Goal: Information Seeking & Learning: Learn about a topic

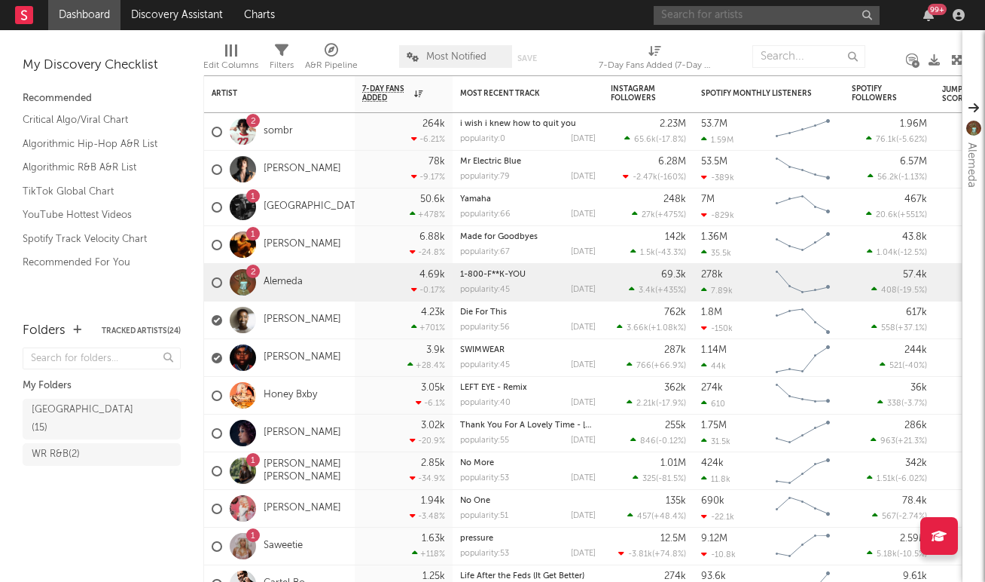
click at [740, 17] on input "text" at bounding box center [767, 15] width 226 height 19
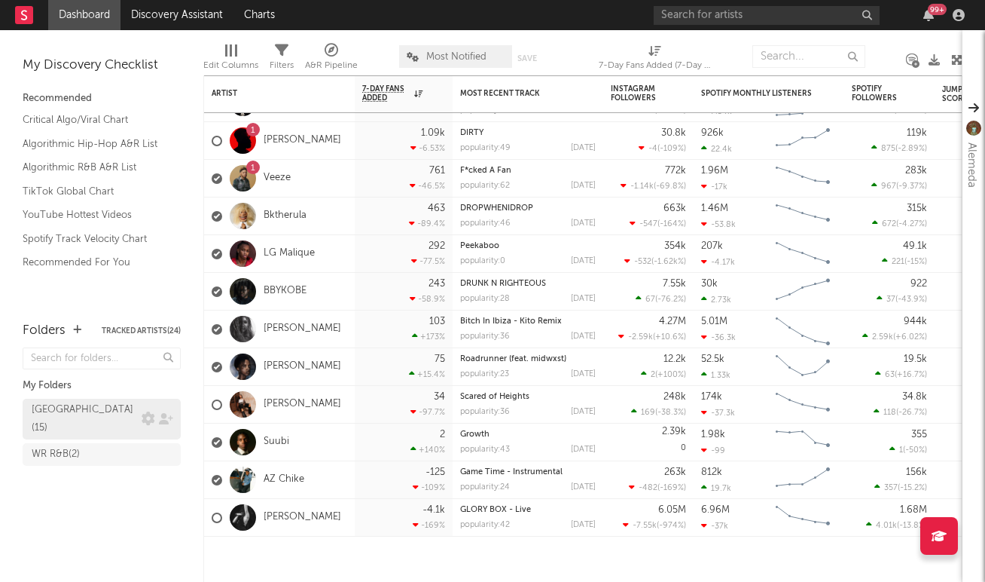
click at [70, 409] on div "[GEOGRAPHIC_DATA] ( 15 )" at bounding box center [85, 419] width 106 height 36
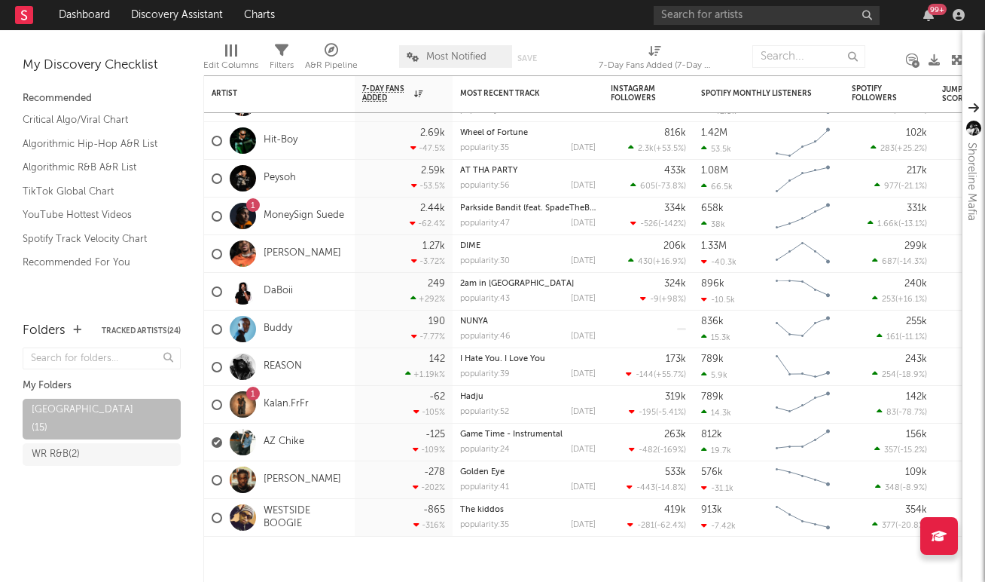
click at [419, 62] on span "Most Notified" at bounding box center [455, 56] width 113 height 23
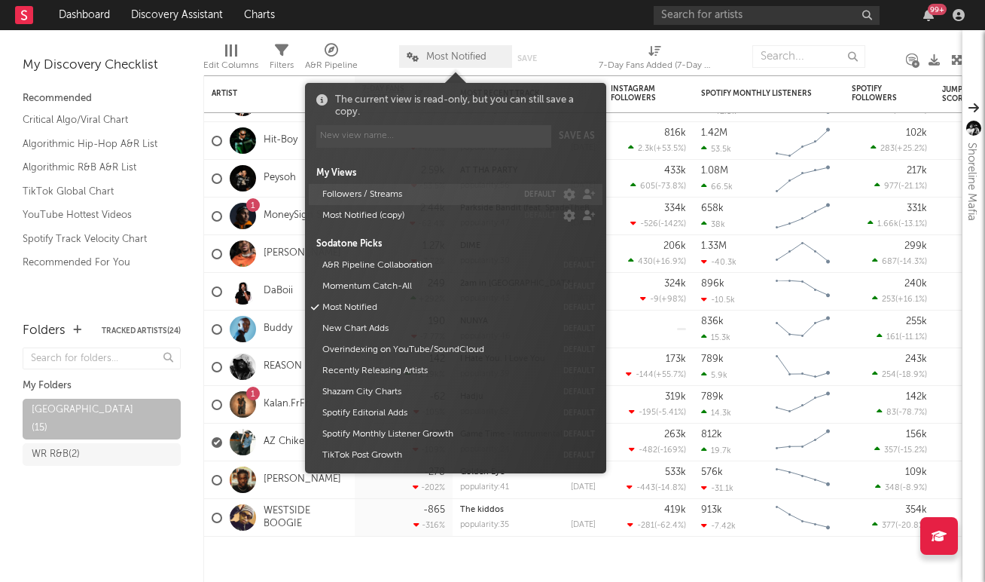
click at [346, 195] on button "Followers / Streams" at bounding box center [417, 194] width 200 height 21
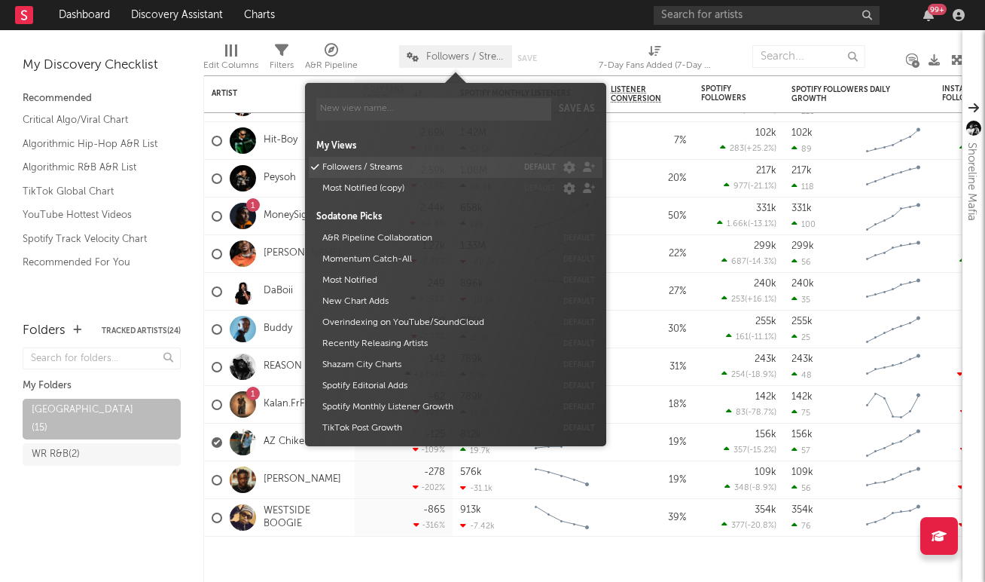
click at [346, 195] on button "Most Notified (copy)" at bounding box center [417, 188] width 200 height 21
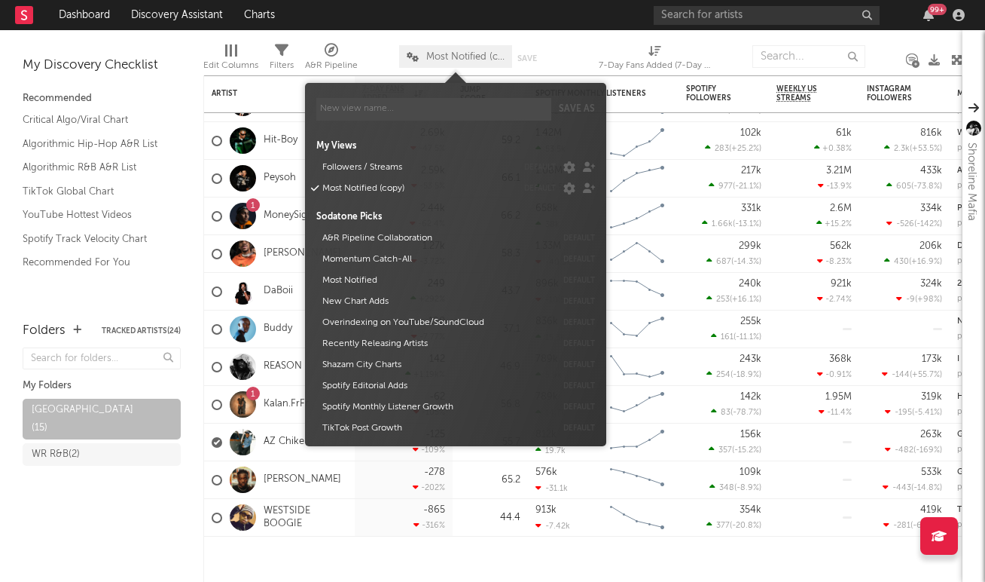
click at [478, 58] on span "Most Notified (copy)" at bounding box center [465, 57] width 78 height 10
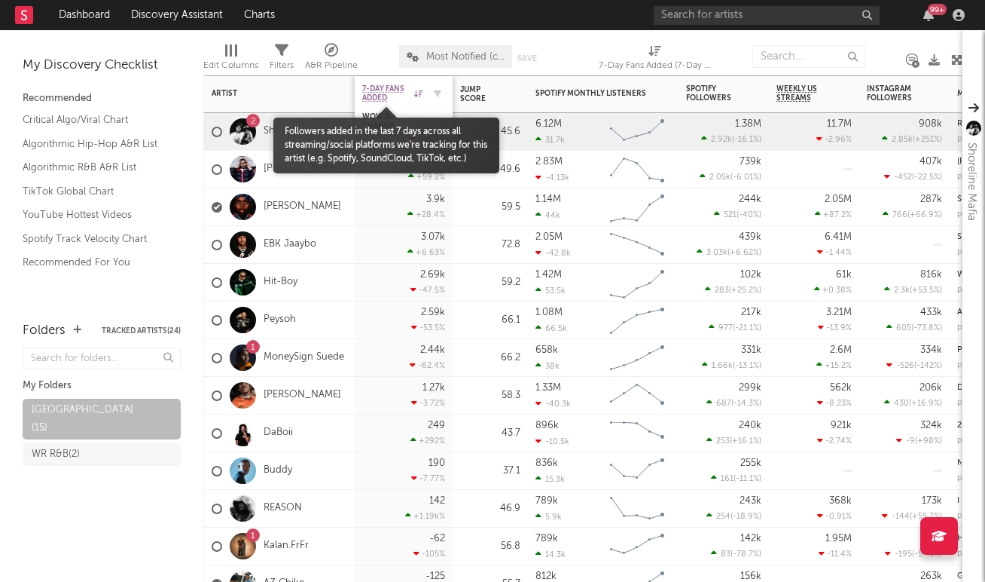
click at [384, 87] on span "7-Day Fans Added" at bounding box center [386, 93] width 48 height 18
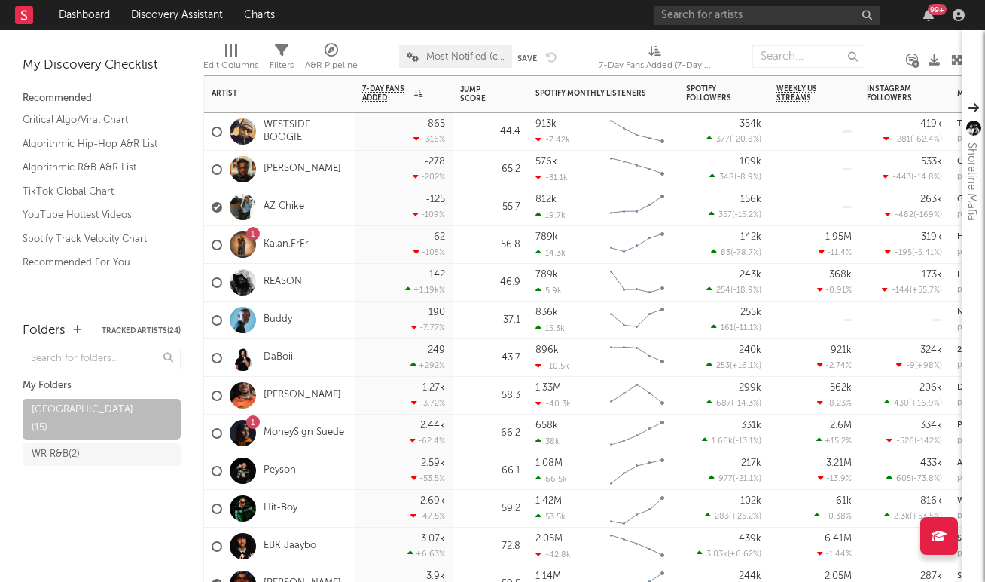
click at [350, 308] on div "Buddy" at bounding box center [279, 320] width 151 height 38
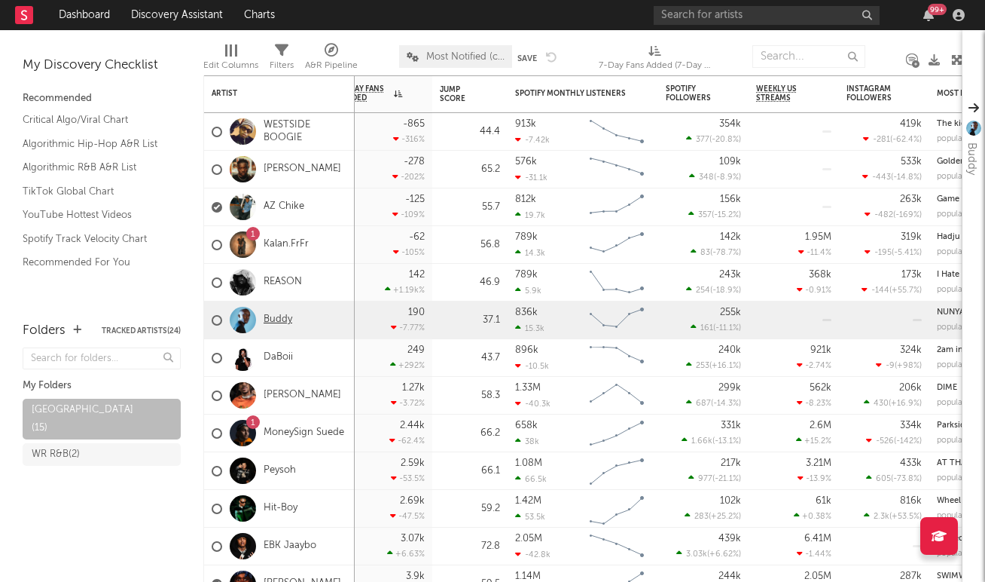
click at [283, 325] on link "Buddy" at bounding box center [278, 319] width 29 height 13
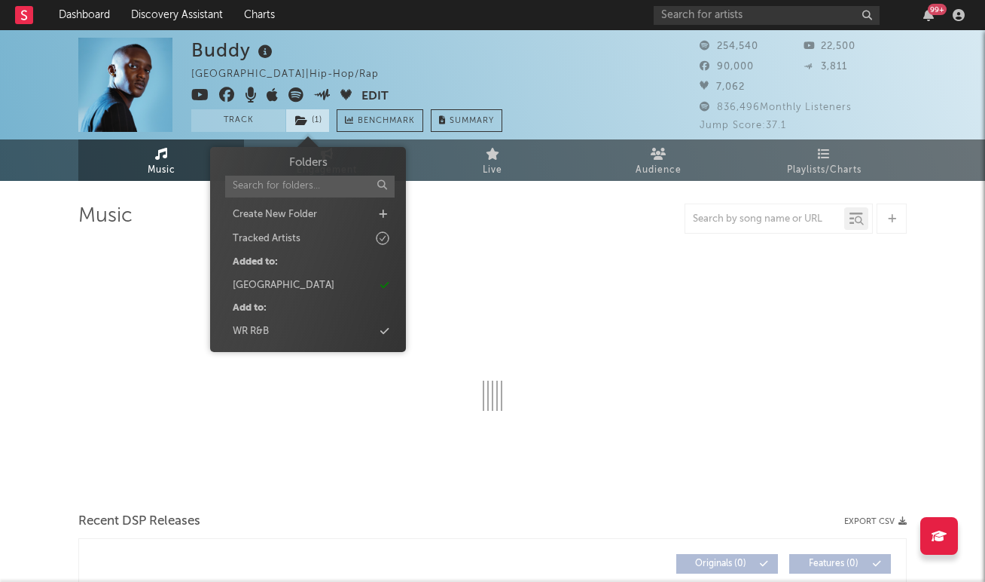
click at [308, 122] on span "( 1 )" at bounding box center [307, 120] width 44 height 23
select select "6m"
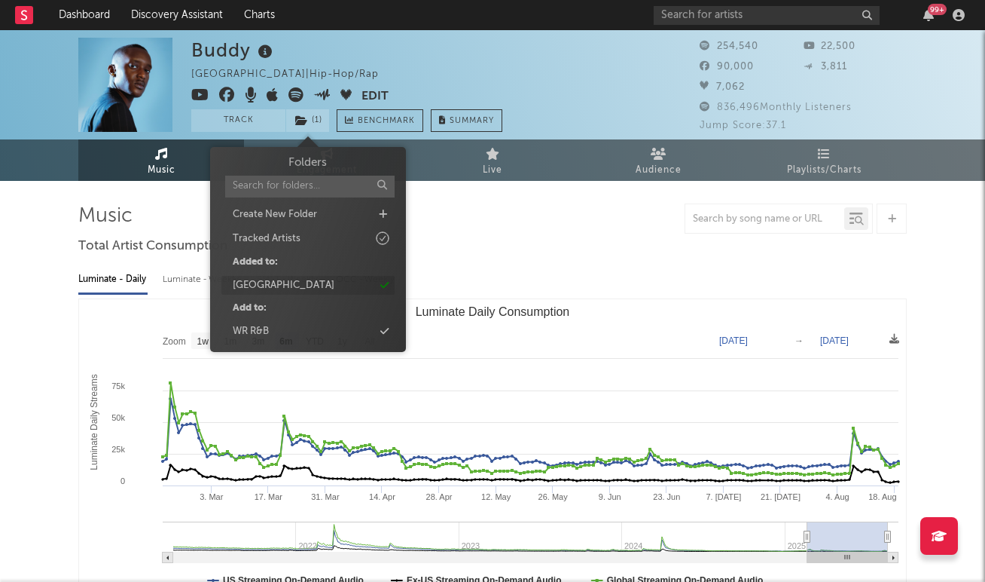
click at [310, 279] on div "[GEOGRAPHIC_DATA]" at bounding box center [284, 285] width 102 height 15
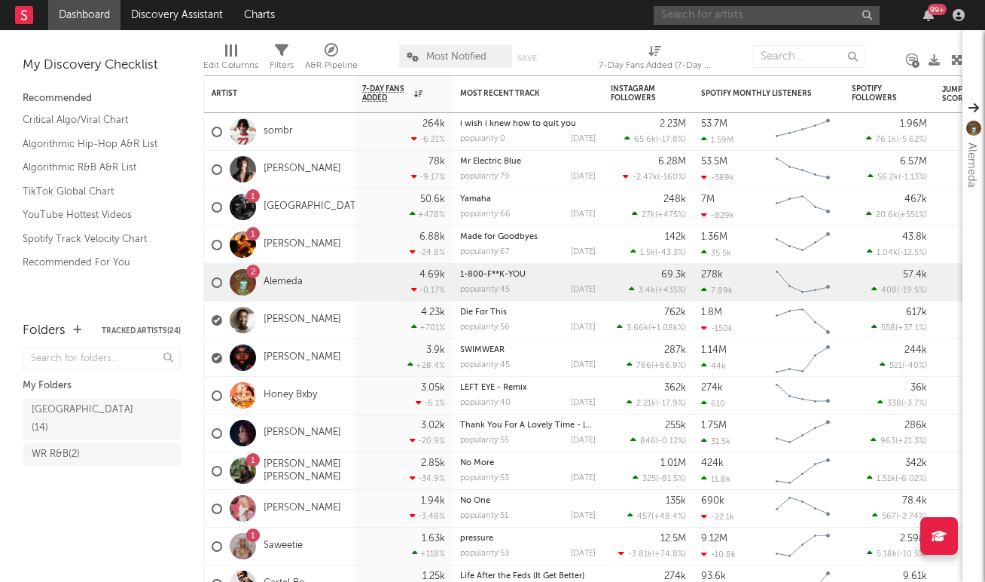
click at [716, 19] on input "text" at bounding box center [767, 15] width 226 height 19
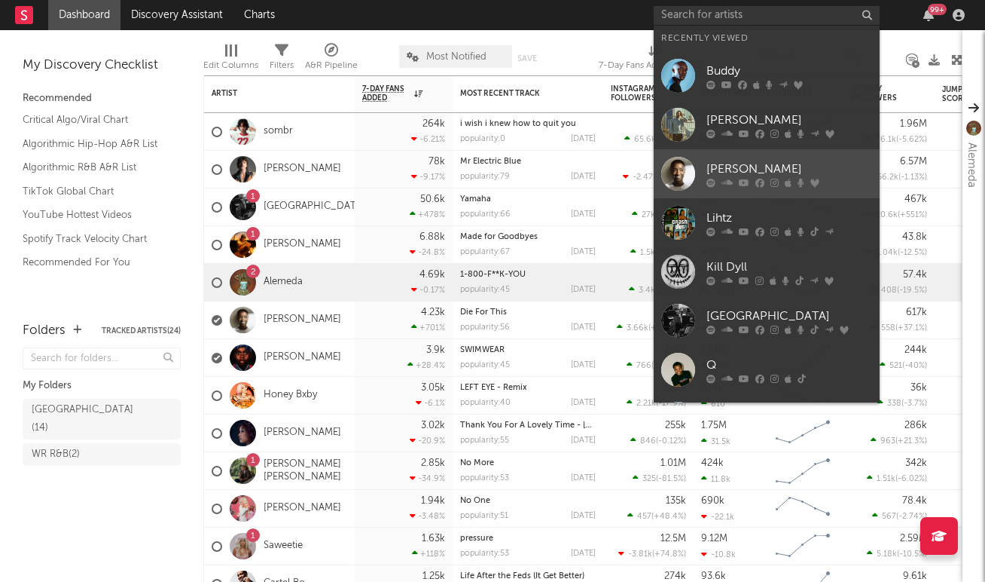
click at [722, 170] on div "[PERSON_NAME]" at bounding box center [790, 169] width 166 height 18
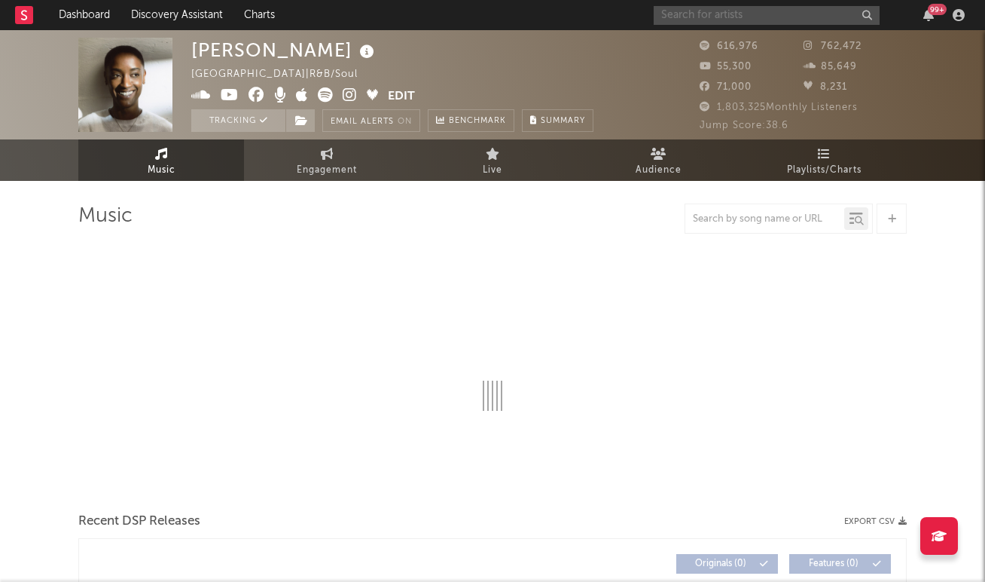
click at [770, 19] on input "text" at bounding box center [767, 15] width 226 height 19
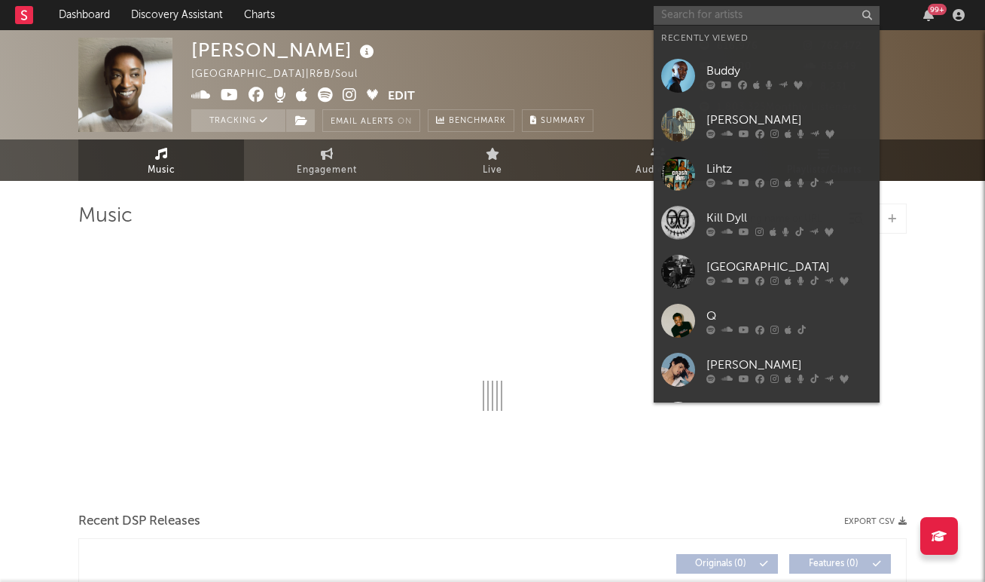
select select "6m"
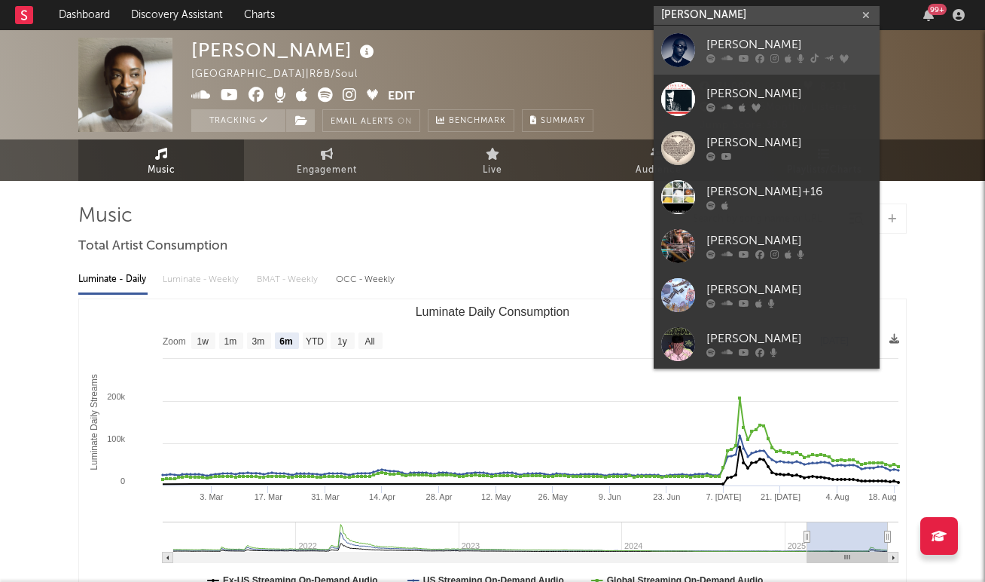
type input "steve lac"
click at [741, 48] on div "Steve Lacy" at bounding box center [790, 45] width 166 height 18
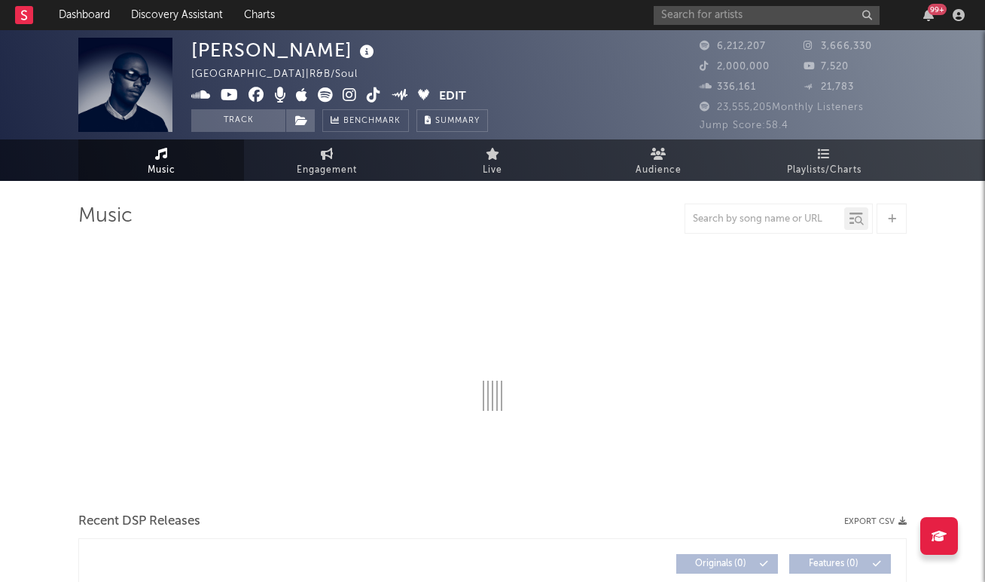
select select "6m"
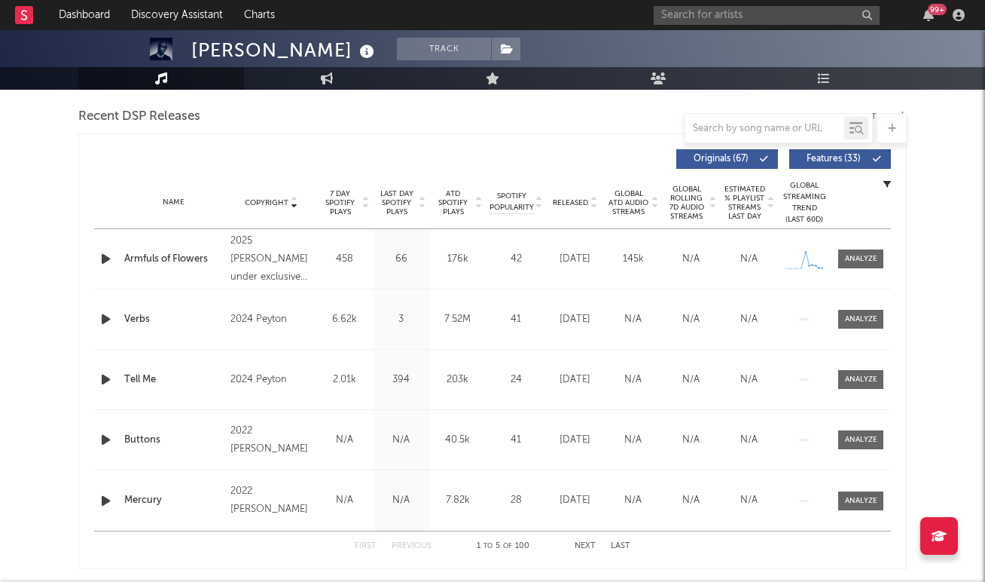
scroll to position [523, 0]
click at [267, 208] on div "Copyright" at bounding box center [271, 202] width 82 height 11
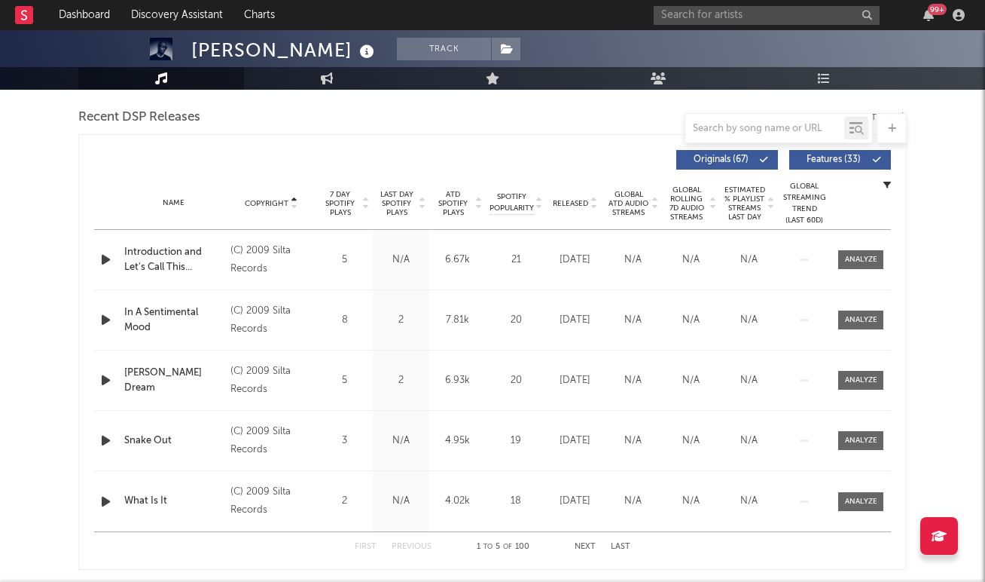
click at [267, 202] on span "Copyright" at bounding box center [267, 203] width 44 height 9
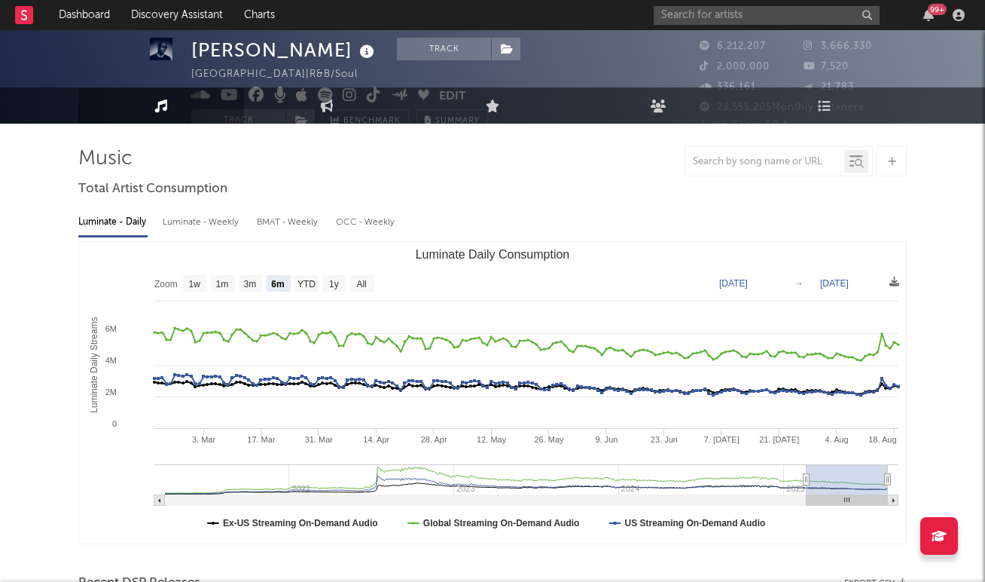
scroll to position [0, 0]
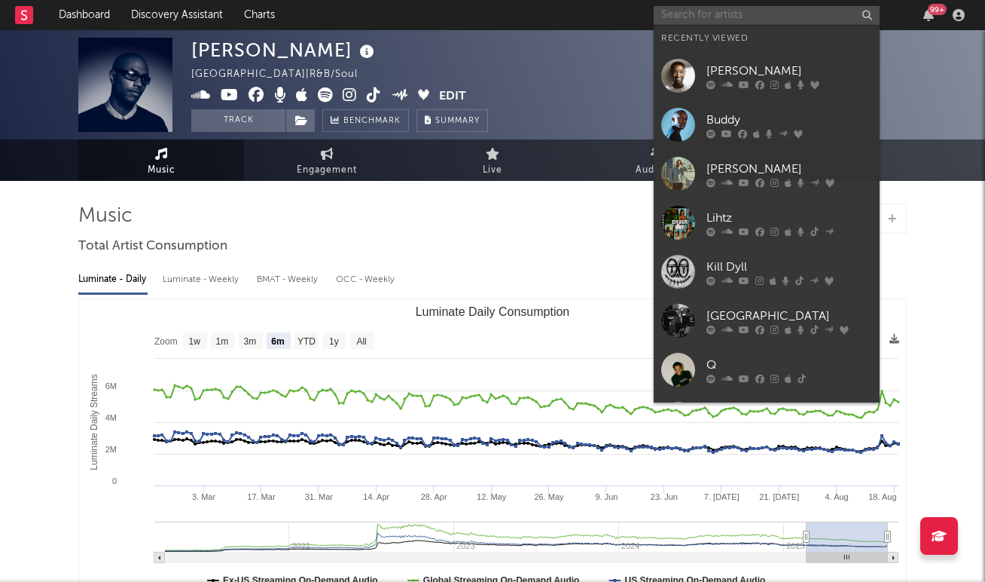
click at [771, 11] on input "text" at bounding box center [767, 15] width 226 height 19
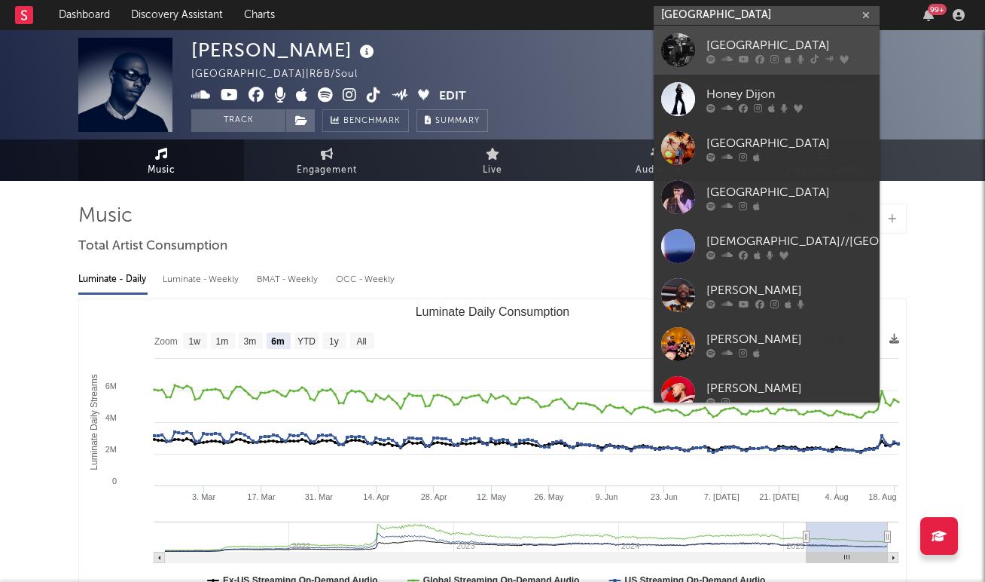
type input "dijon"
click at [737, 41] on div "[GEOGRAPHIC_DATA]" at bounding box center [790, 45] width 166 height 18
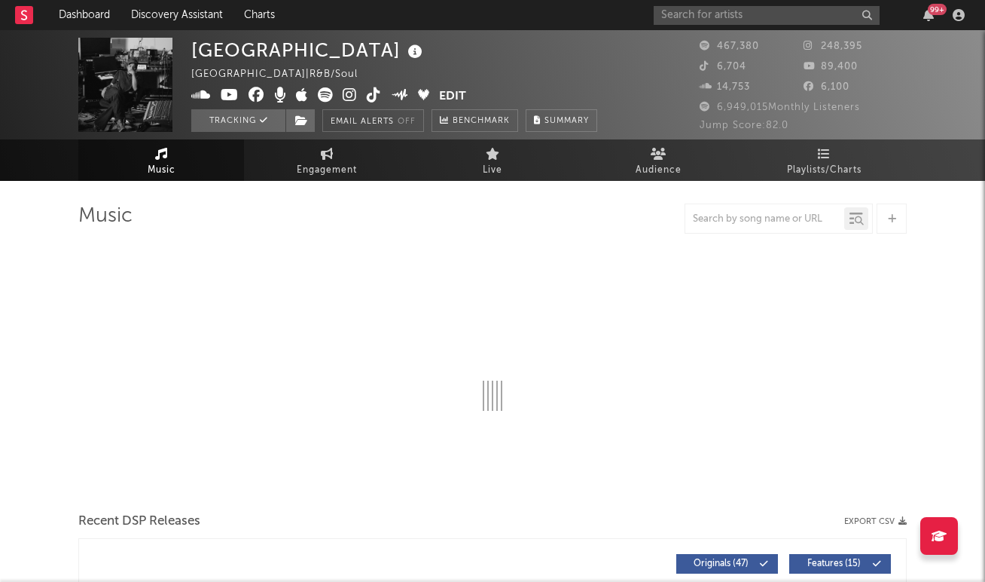
select select "6m"
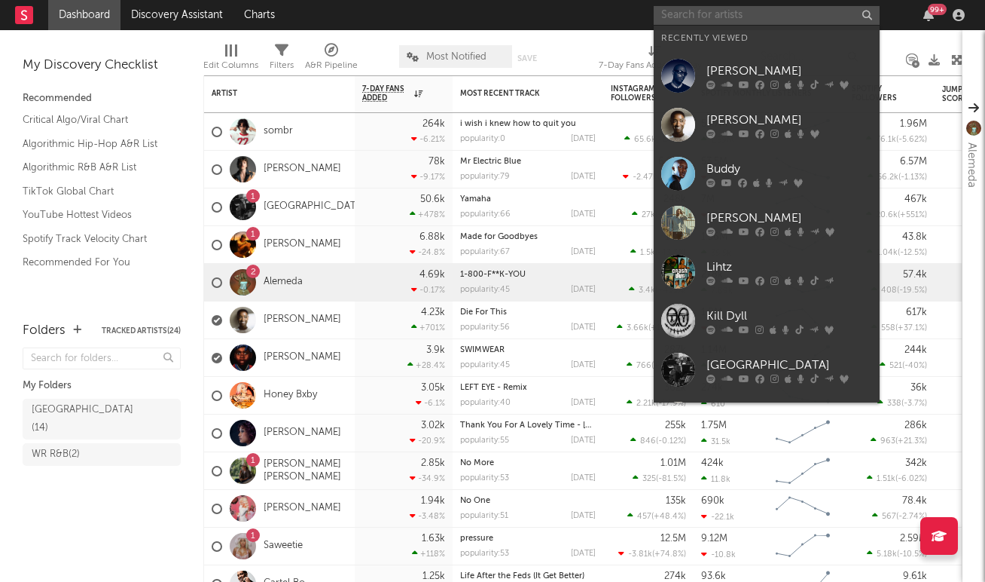
click at [717, 18] on input "text" at bounding box center [767, 15] width 226 height 19
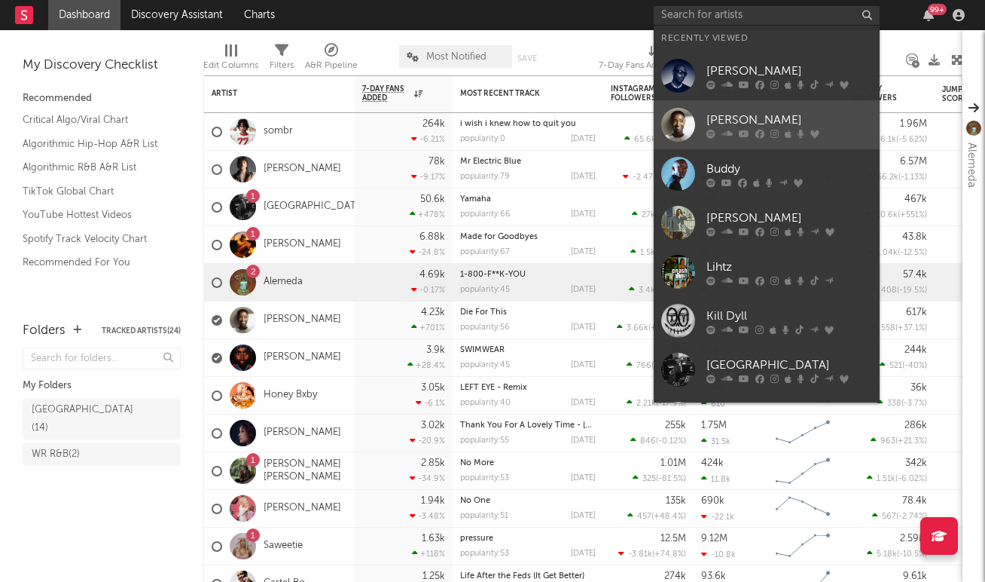
click at [724, 112] on div "[PERSON_NAME]" at bounding box center [790, 120] width 166 height 18
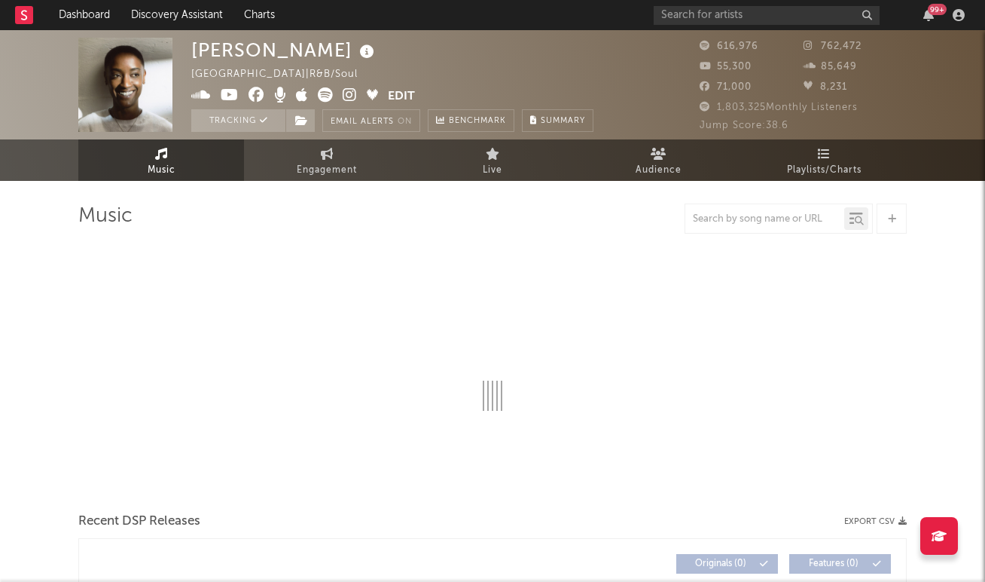
select select "6m"
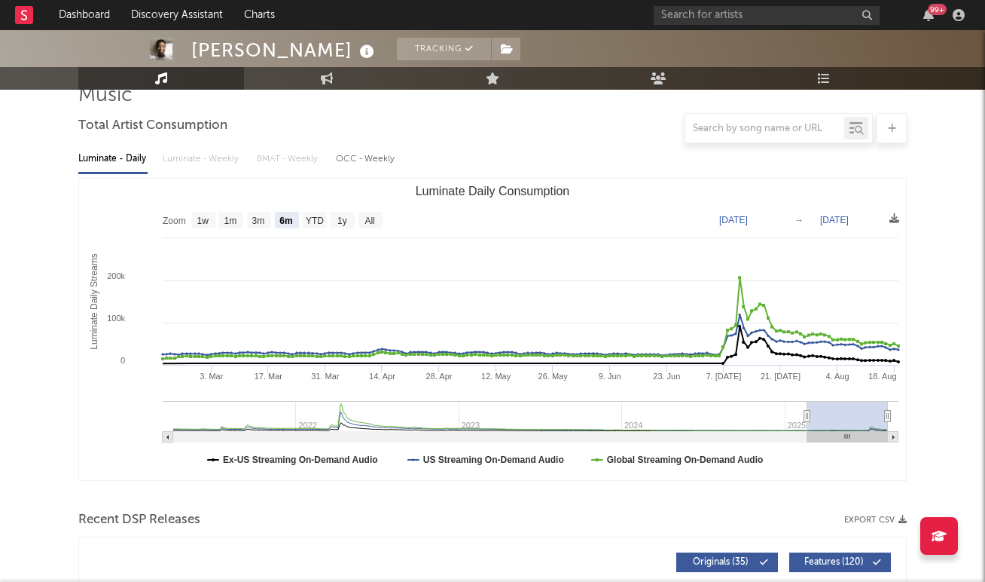
scroll to position [124, 0]
